Goal: Transaction & Acquisition: Download file/media

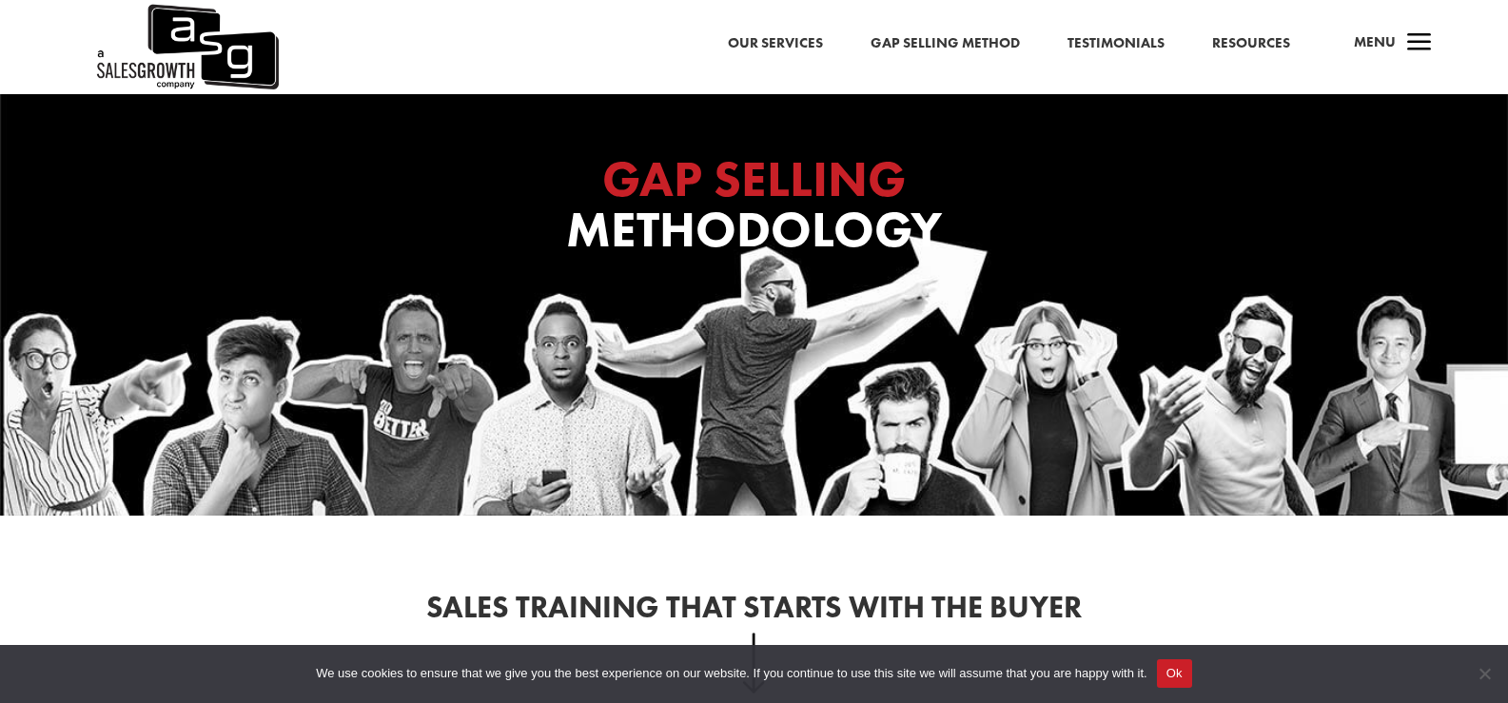
click at [1409, 37] on span "a" at bounding box center [1419, 44] width 38 height 38
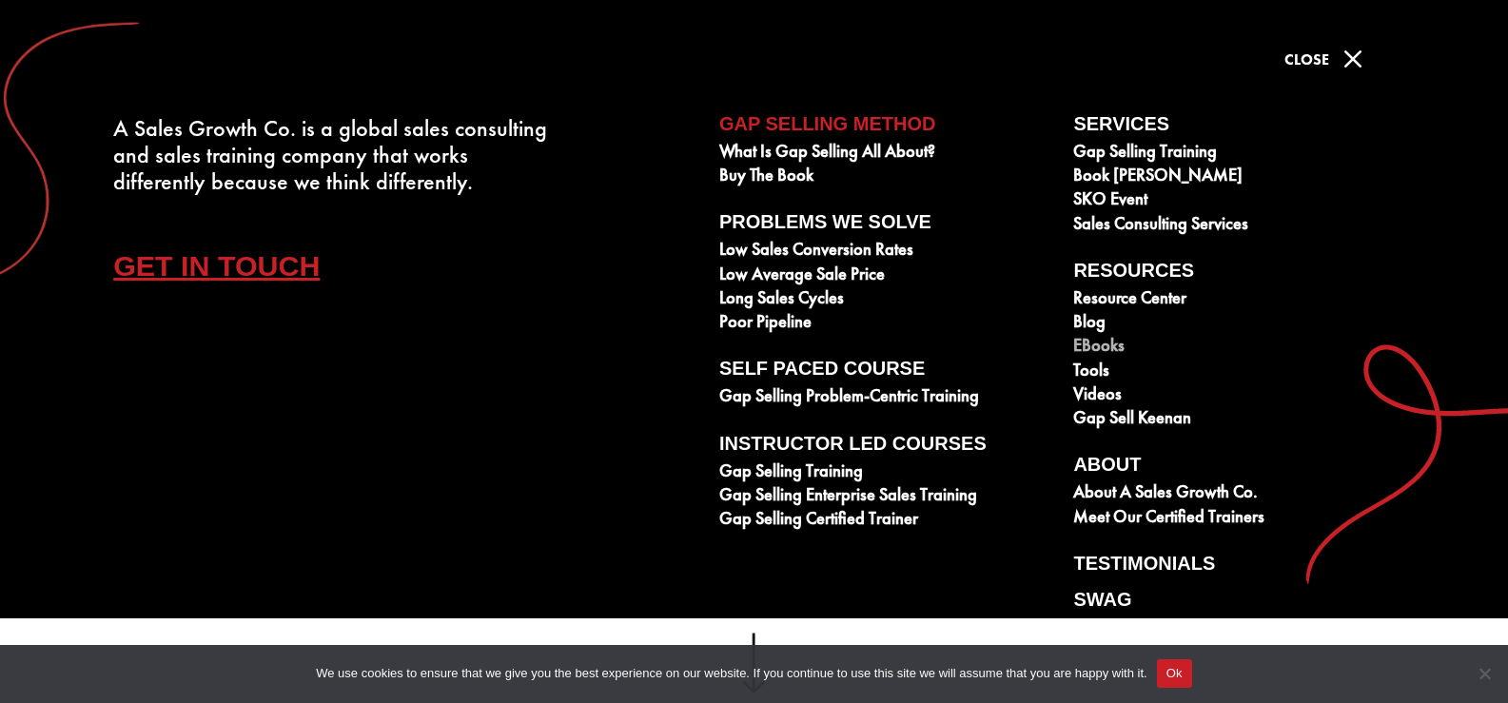
click at [1092, 344] on link "eBooks" at bounding box center [1239, 348] width 333 height 24
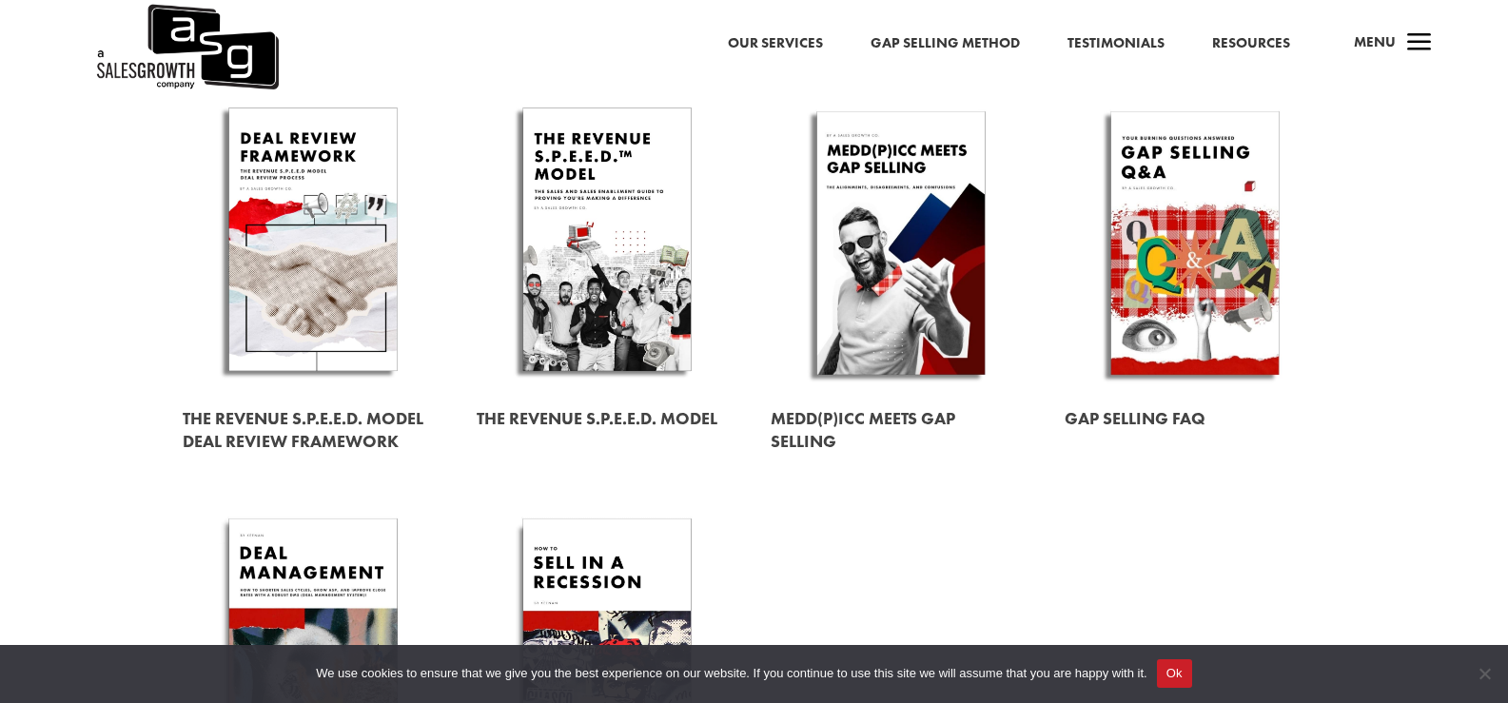
scroll to position [899, 0]
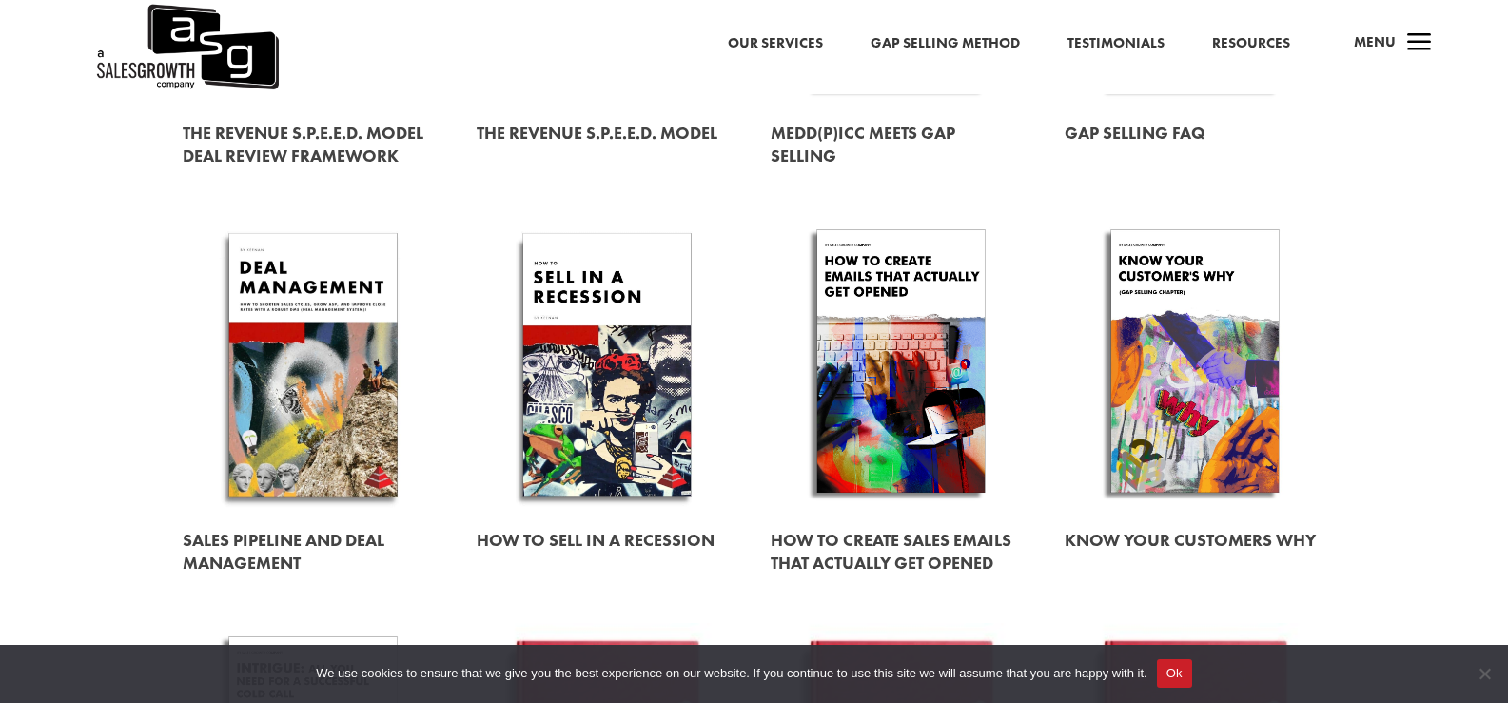
click at [1206, 411] on link at bounding box center [1195, 364] width 261 height 297
